Goal: Information Seeking & Learning: Check status

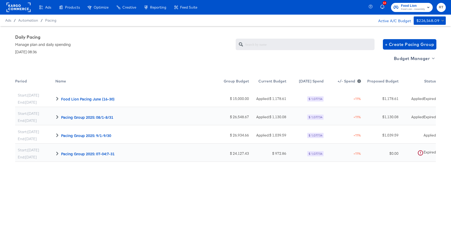
click at [21, 3] on rect at bounding box center [19, 7] width 24 height 9
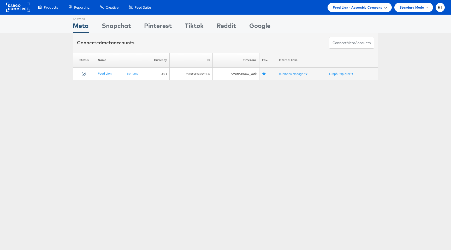
click at [358, 8] on span "Food Lion - Assembly Company" at bounding box center [358, 7] width 50 height 5
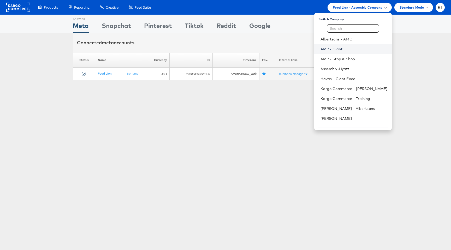
click at [353, 50] on link "AMP - Giant" at bounding box center [353, 48] width 67 height 5
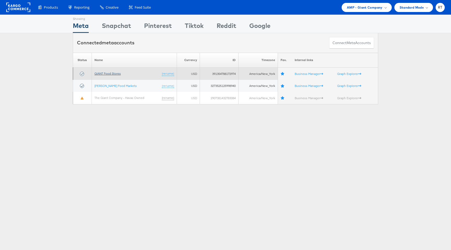
click at [104, 73] on link "GIANT Food Stores" at bounding box center [107, 73] width 26 height 4
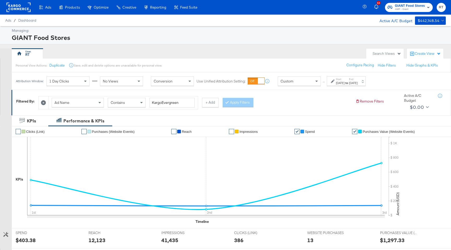
click at [344, 81] on label "Start:" at bounding box center [340, 78] width 9 height 3
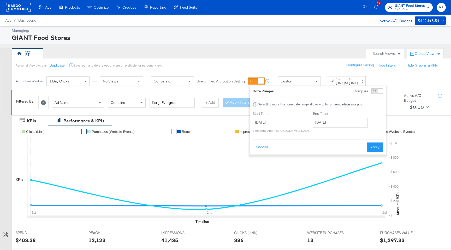
click at [284, 120] on input "September 1st 2025" at bounding box center [281, 122] width 56 height 9
click at [260, 134] on span "‹" at bounding box center [258, 133] width 8 height 8
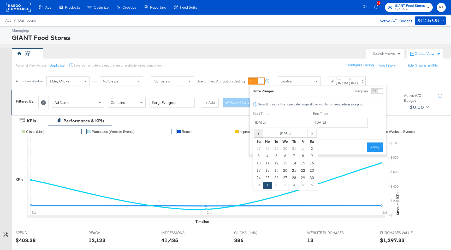
click at [260, 134] on span "‹" at bounding box center [258, 133] width 8 height 8
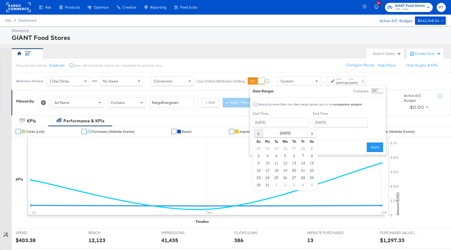
click at [260, 134] on span "‹" at bounding box center [258, 133] width 8 height 8
click at [285, 152] on td "1" at bounding box center [285, 148] width 9 height 7
type input "January 1st 2025"
click at [329, 120] on input "September 3rd 2025" at bounding box center [340, 122] width 55 height 9
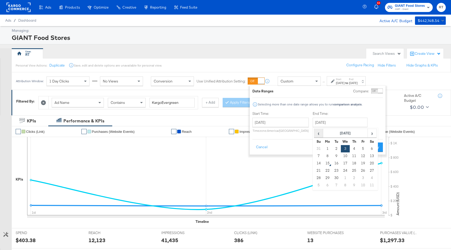
click at [316, 135] on span "‹" at bounding box center [318, 133] width 8 height 8
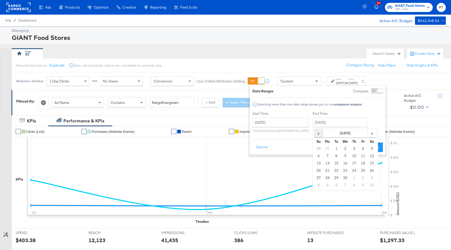
click at [316, 135] on span "‹" at bounding box center [318, 133] width 8 height 8
click at [373, 135] on span "›" at bounding box center [372, 133] width 8 height 8
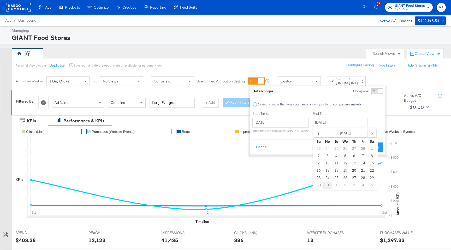
click at [326, 185] on td "31" at bounding box center [327, 185] width 9 height 7
type input "March 31st 2025"
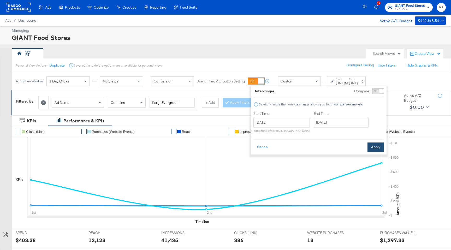
click at [375, 147] on button "Apply" at bounding box center [375, 146] width 16 height 9
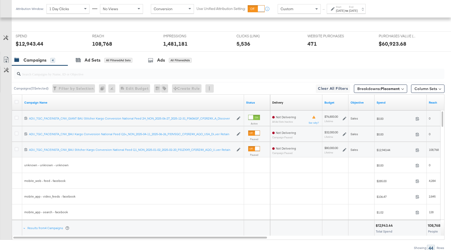
scroll to position [152, 0]
click at [379, 90] on span "Breakdowns: Placement" at bounding box center [378, 88] width 43 height 5
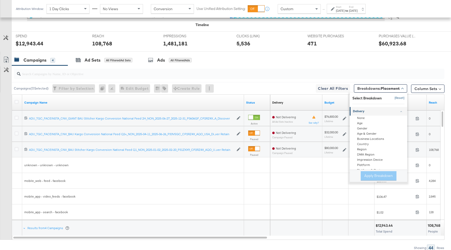
click at [399, 99] on button "[Reset]" at bounding box center [397, 98] width 13 height 8
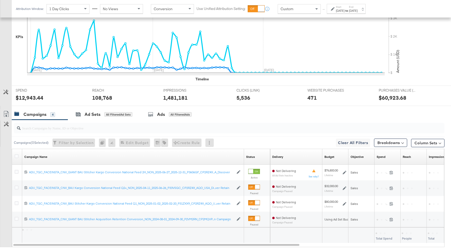
scroll to position [174, 0]
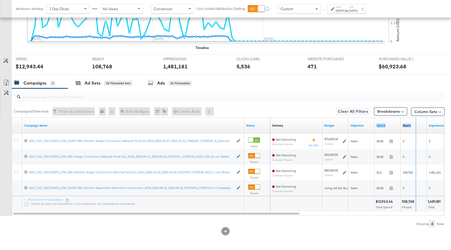
drag, startPoint x: 399, startPoint y: 123, endPoint x: 415, endPoint y: 124, distance: 15.5
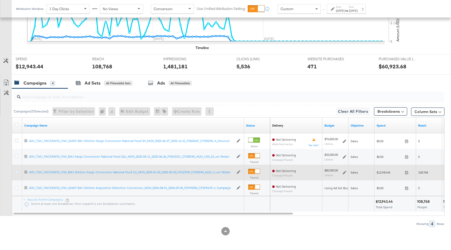
click at [17, 171] on icon at bounding box center [17, 172] width 4 height 4
click at [0, 0] on input "checkbox" at bounding box center [0, 0] width 0 height 0
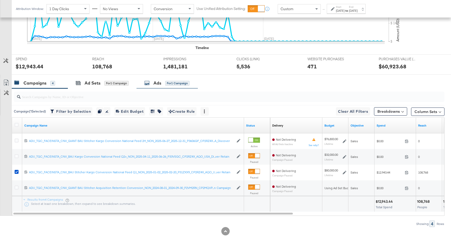
click at [177, 83] on div "for 1 Campaign" at bounding box center [177, 83] width 24 height 5
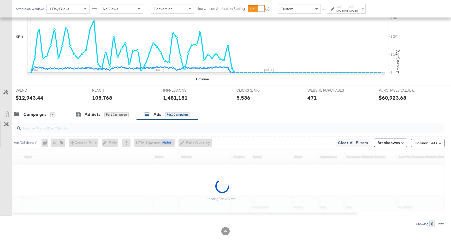
scroll to position [142, 0]
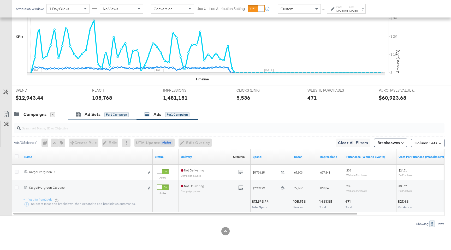
click at [105, 117] on div "Ad Sets for 1 Campaign" at bounding box center [102, 114] width 69 height 11
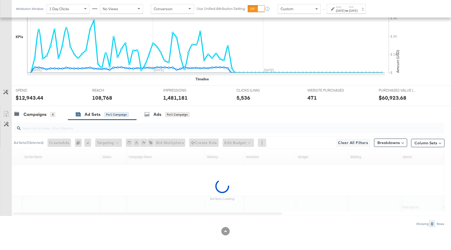
scroll to position [127, 0]
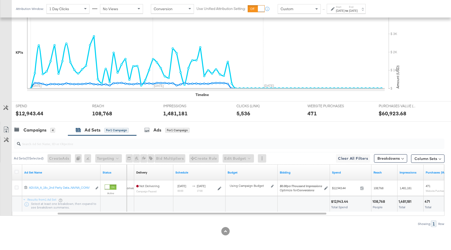
click at [344, 7] on label "Start:" at bounding box center [340, 6] width 9 height 3
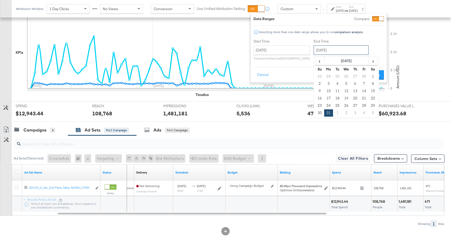
click at [322, 48] on input "March 31st 2025" at bounding box center [341, 49] width 55 height 9
click at [320, 61] on span "‹" at bounding box center [319, 61] width 8 height 8
click at [353, 76] on td "2" at bounding box center [355, 76] width 9 height 7
type input "January 2nd 2025"
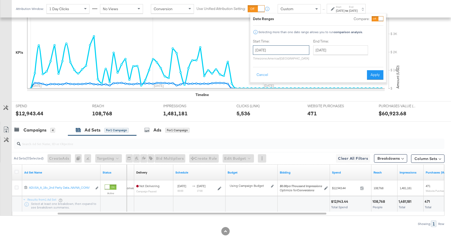
click at [267, 48] on input "January 1st 2025" at bounding box center [281, 49] width 56 height 9
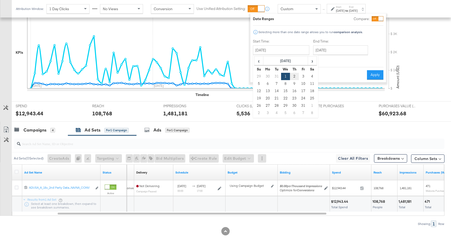
click at [294, 78] on td "2" at bounding box center [294, 76] width 9 height 7
type input "January 2nd 2025"
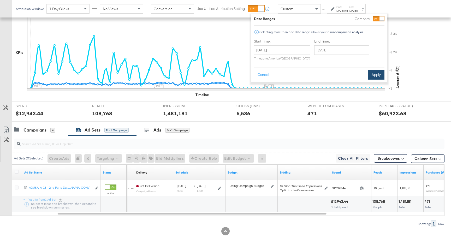
click at [382, 74] on button "Apply" at bounding box center [376, 74] width 16 height 9
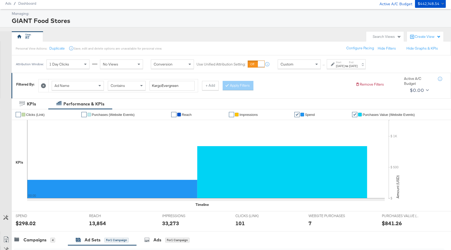
scroll to position [17, 0]
drag, startPoint x: 185, startPoint y: 87, endPoint x: 162, endPoint y: 87, distance: 22.4
click at [162, 87] on input "KargoEvergreen" at bounding box center [172, 86] width 45 height 10
type input "Kargo"
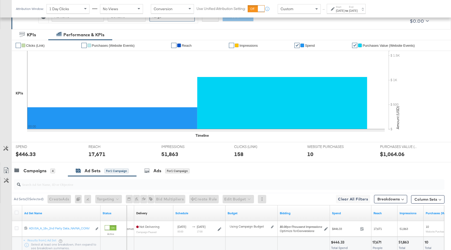
scroll to position [120, 0]
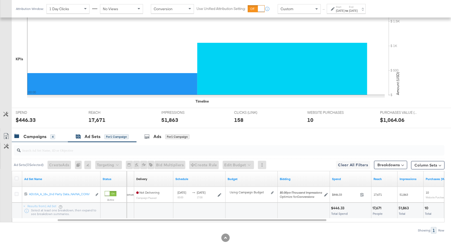
click at [30, 135] on div "Campaigns" at bounding box center [34, 137] width 23 height 6
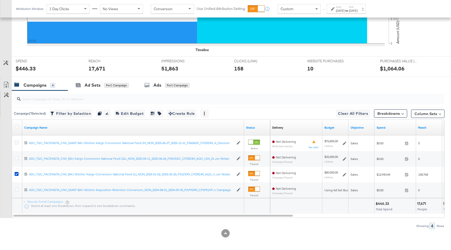
scroll to position [173, 0]
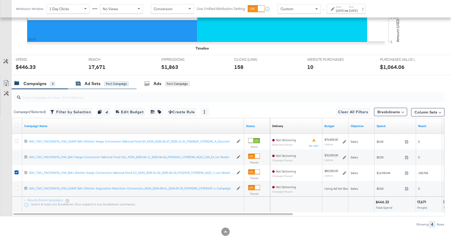
click at [94, 85] on div "Ad Sets" at bounding box center [93, 84] width 16 height 6
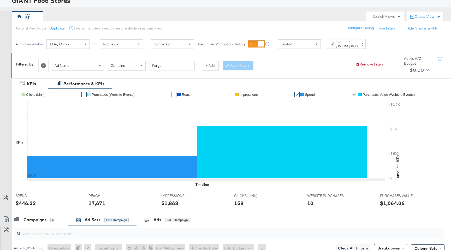
scroll to position [127, 0]
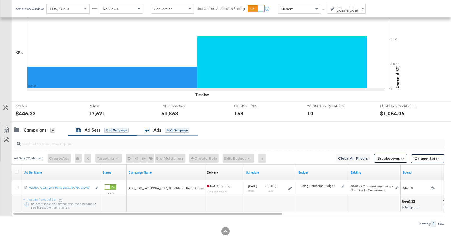
click at [151, 128] on div "Ads for 1 Campaign" at bounding box center [166, 130] width 45 height 6
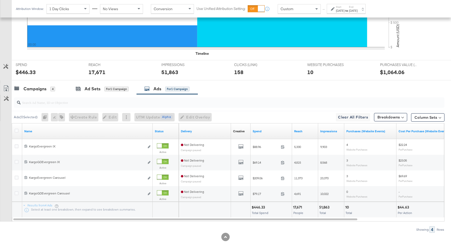
scroll to position [171, 0]
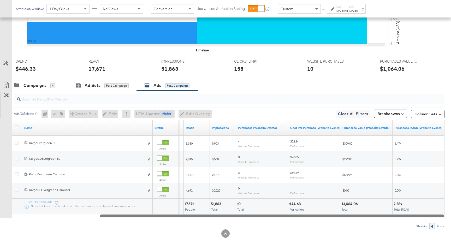
drag, startPoint x: 246, startPoint y: 216, endPoint x: 364, endPoint y: 218, distance: 117.5
click at [367, 220] on div "Ads ( 0 Selected) 0 Rename 0 ads Tags for 0 campaigns Create Rule Edit 0 ads Ed…" at bounding box center [222, 160] width 444 height 139
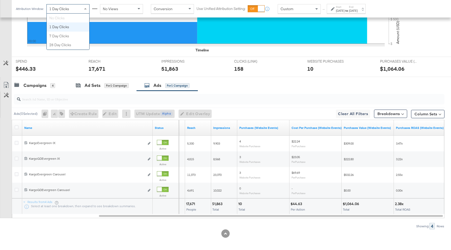
click at [63, 11] on div "1 Day Clicks" at bounding box center [68, 8] width 43 height 9
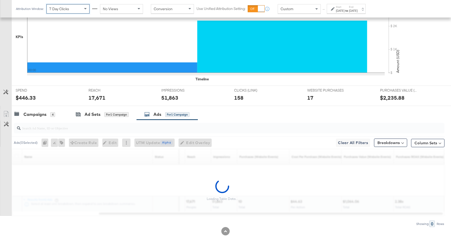
click at [112, 8] on span "No Views" at bounding box center [110, 9] width 15 height 5
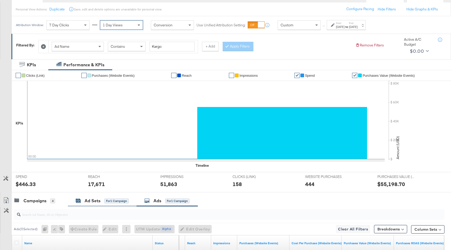
scroll to position [0, 0]
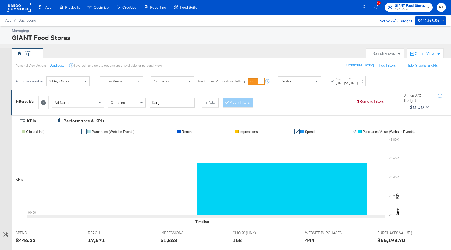
click at [19, 10] on rect at bounding box center [19, 7] width 24 height 9
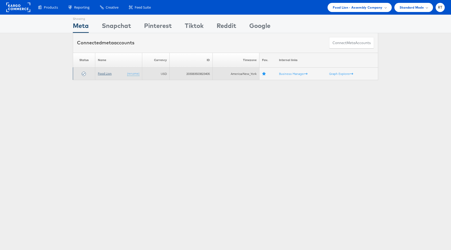
click at [104, 73] on link "Food Lion" at bounding box center [105, 73] width 14 height 4
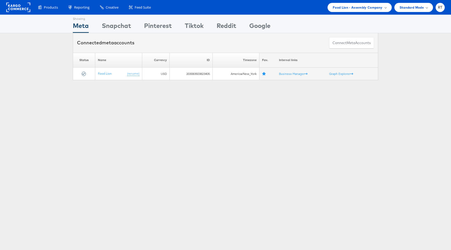
click at [363, 12] on div "Products Product Catalogs Enhance Your Product Catalog, Map Them to Publishers,…" at bounding box center [225, 7] width 451 height 15
click at [364, 10] on span "Food Lion - Assembly Company" at bounding box center [358, 7] width 50 height 5
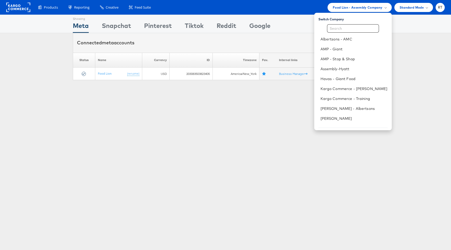
click at [414, 60] on div "Please Wait Loading Accounts .... Status Name Currency ID Timezone Fav. Interna…" at bounding box center [225, 66] width 451 height 27
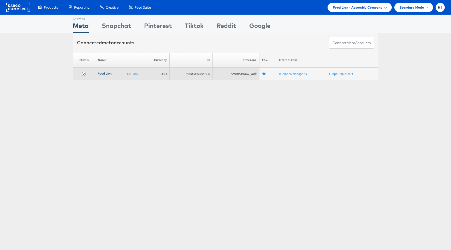
click at [107, 72] on link "Food Lion" at bounding box center [105, 73] width 14 height 4
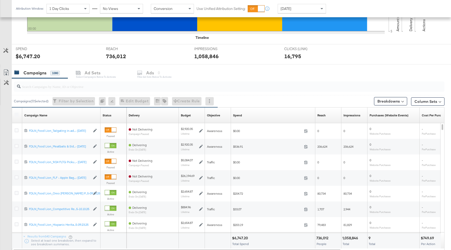
scroll to position [172, 0]
click at [68, 90] on div at bounding box center [229, 86] width 431 height 10
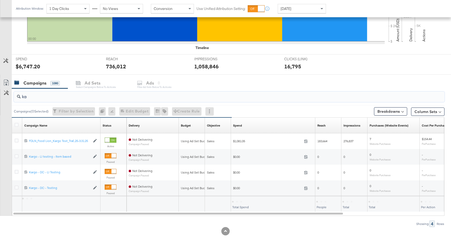
scroll to position [162, 0]
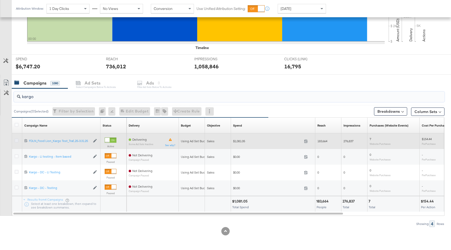
type input "kargo"
click at [16, 140] on icon at bounding box center [17, 141] width 4 height 4
click at [0, 0] on input "checkbox" at bounding box center [0, 0] width 0 height 0
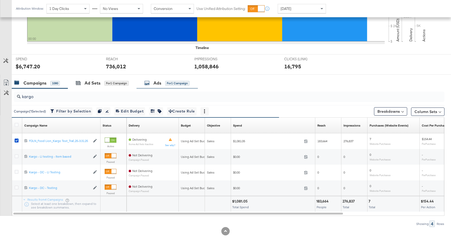
click at [164, 87] on div "Ads for 1 Campaign" at bounding box center [166, 82] width 61 height 11
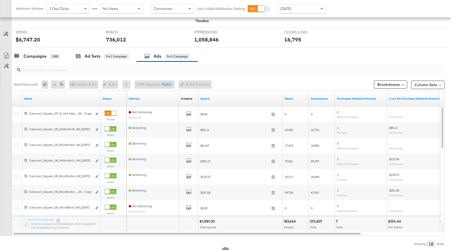
scroll to position [198, 0]
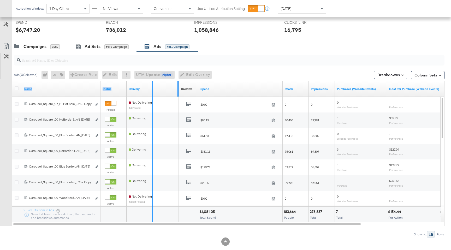
drag, startPoint x: 99, startPoint y: 85, endPoint x: 177, endPoint y: 91, distance: 78.3
click at [12, 81] on div "Name Status Delivery Creative Sorting Unavailable Spend Reach Impressions Purch…" at bounding box center [12, 81] width 0 height 0
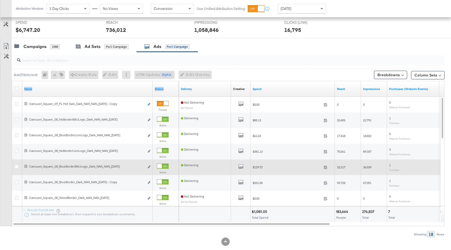
drag, startPoint x: 127, startPoint y: 166, endPoint x: 73, endPoint y: 164, distance: 54.6
click at [73, 164] on div "120230976730700726 Carousel_Square_:00_BlueBorderBAULogo_Dark_NAN_NAN_[DATE] Ca…" at bounding box center [87, 167] width 130 height 10
copy div "Carousel_Square_:00_BlueBorderBAULogo_Dark_NAN_NAN_[DATE]"
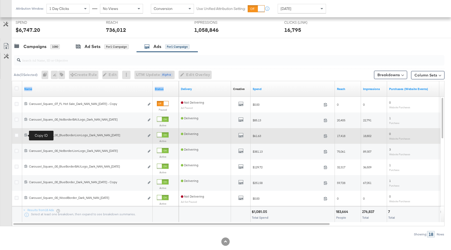
drag, startPoint x: 125, startPoint y: 134, endPoint x: 25, endPoint y: 134, distance: 100.2
click at [25, 134] on div "120230976739490726 Carousel_Square_:00_BlueBorderLionLogo_Dark_NAN_NAN_[DATE] C…" at bounding box center [87, 135] width 126 height 5
copy div "Carousel_Square_:00_BlueBorderLionLogo_Dark_NAN_NAN_[DATE]"
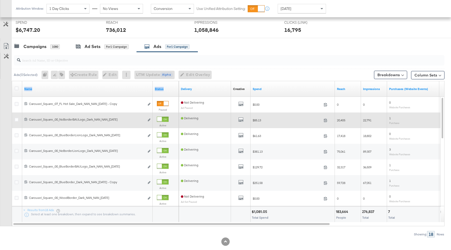
drag, startPoint x: 120, startPoint y: 120, endPoint x: 36, endPoint y: 116, distance: 83.6
click at [36, 116] on div "120230976731830726 Carousel_Square_:00_NoBorderBAULogo_Dark_NAN_NAN_[DATE] Caro…" at bounding box center [87, 120] width 130 height 10
copy div "Carousel_Square_:00_NoBorderBAULogo_Dark_NAN_NAN_[DATE]"
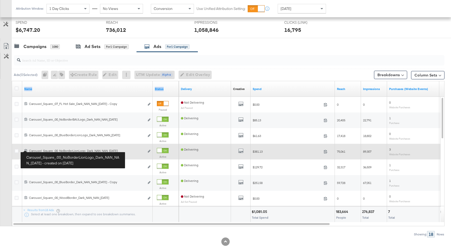
drag, startPoint x: 121, startPoint y: 152, endPoint x: 30, endPoint y: 150, distance: 91.3
click at [30, 150] on div "Carousel_Square_:00_NoBorderLionLogo_Dark_NAN_NAN_[DATE] Carousel_Square_:00_No…" at bounding box center [87, 151] width 116 height 4
copy div "Carousel_Square_:00_NoBorderLionLogo_Dark_NAN_NAN_[DATE]"
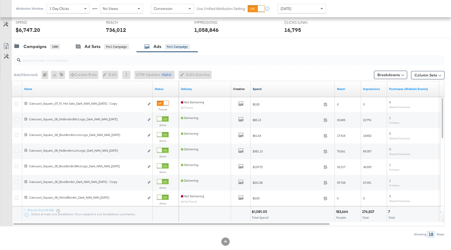
click at [257, 88] on link "Spend" at bounding box center [293, 89] width 80 height 4
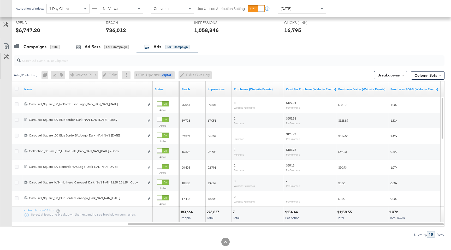
scroll to position [197, 0]
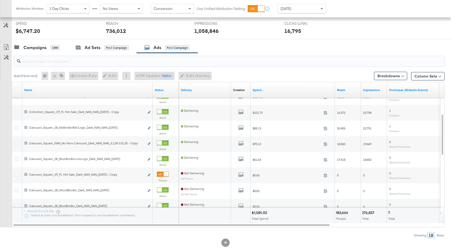
click at [166, 60] on input "search" at bounding box center [213, 59] width 385 height 10
paste input "Carousel_Square_NAN_Kargo Video-Collection+IX_Dark_NAN_NAN_3.1.25-3.31.25"
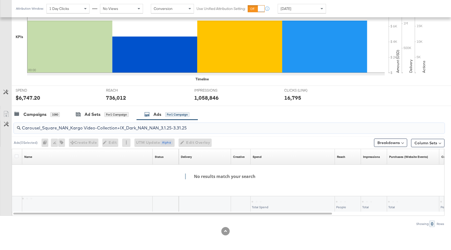
scroll to position [130, 0]
drag, startPoint x: 190, startPoint y: 126, endPoint x: 108, endPoint y: 130, distance: 82.0
click at [108, 130] on input "Carousel_Square_NAN_Kargo Video-Collection+IX_Dark_NAN_NAN_3.1.25-3.31.25" at bounding box center [213, 126] width 385 height 10
type input "Carousel_Square_NAN_Kargo Video-Collec"
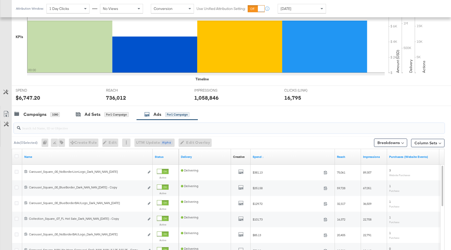
scroll to position [197, 0]
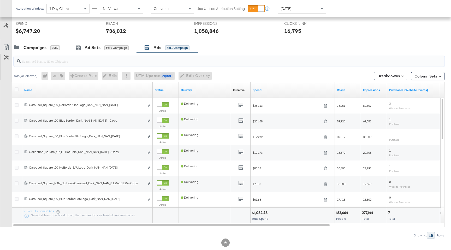
click at [144, 61] on input "search" at bounding box center [213, 59] width 385 height 10
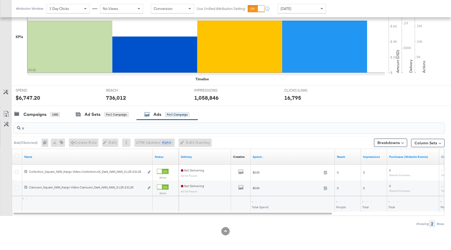
scroll to position [130, 0]
click at [155, 131] on div "video" at bounding box center [229, 128] width 431 height 10
type input "v"
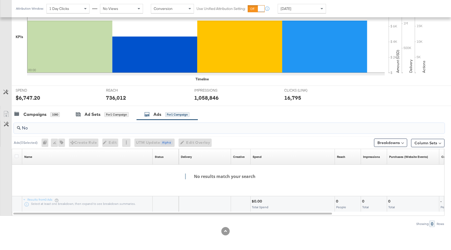
type input "N"
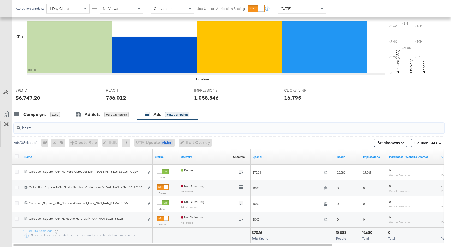
click at [68, 128] on input "hero" at bounding box center [213, 126] width 385 height 10
type input "h"
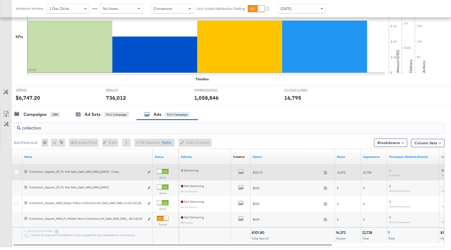
type input "collection"
